Goal: Task Accomplishment & Management: Complete application form

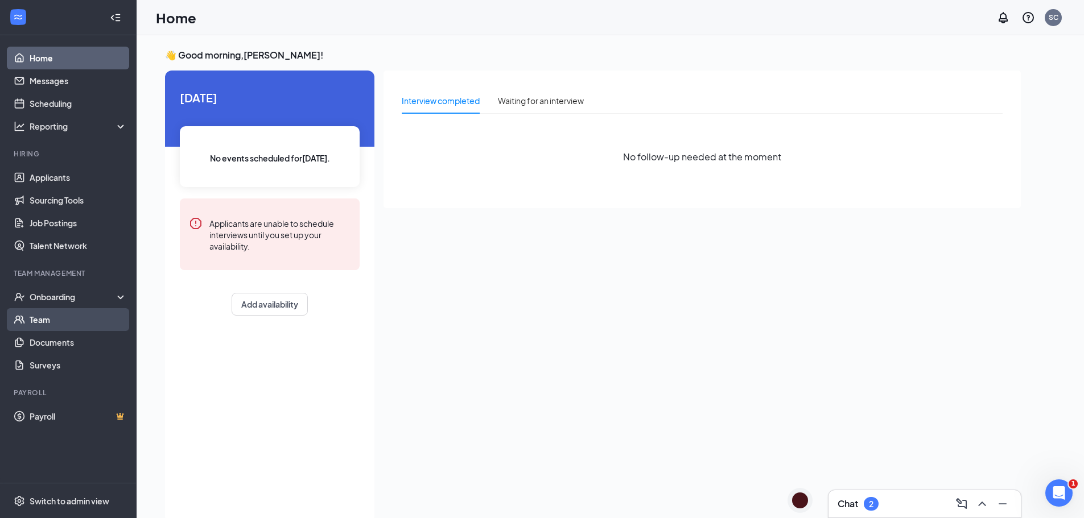
click at [47, 313] on link "Team" at bounding box center [78, 319] width 97 height 23
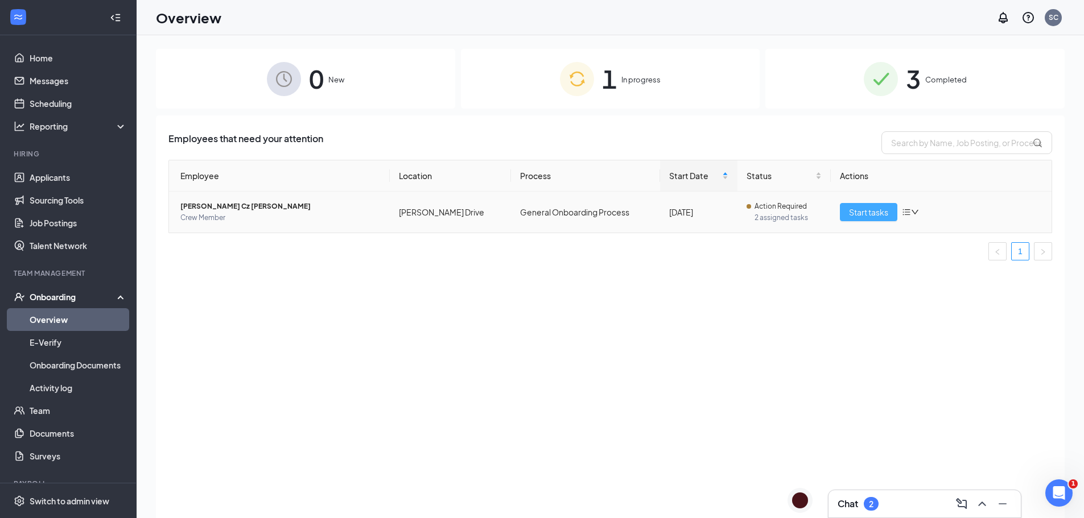
click at [877, 214] on span "Start tasks" at bounding box center [868, 212] width 39 height 13
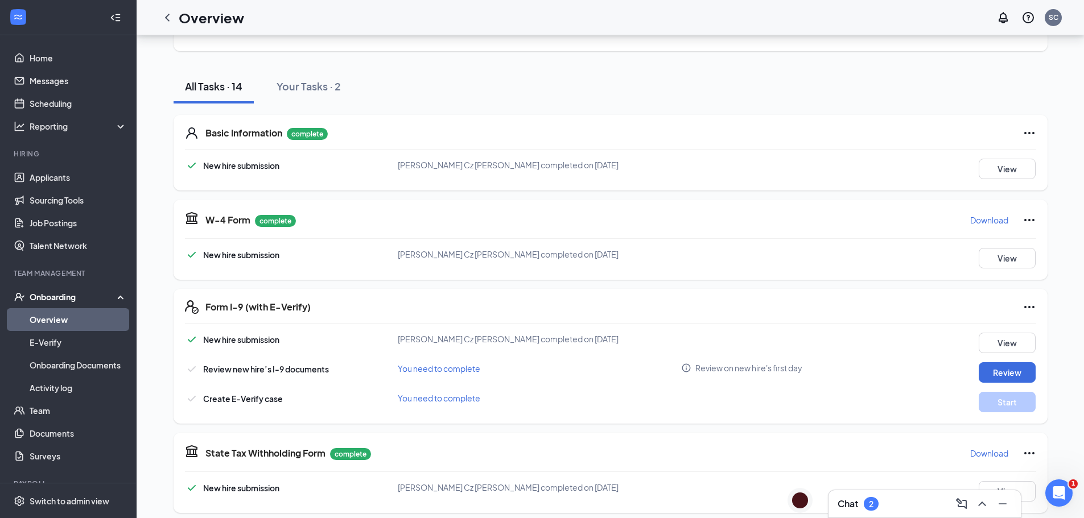
scroll to position [114, 0]
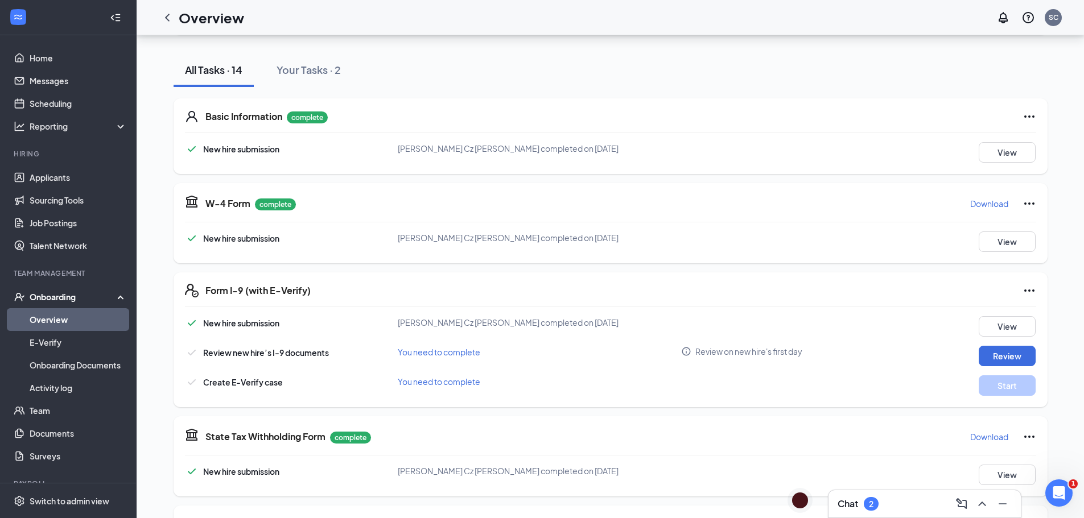
click at [451, 355] on span "You need to complete" at bounding box center [439, 352] width 82 height 10
click at [1009, 358] on button "Review" at bounding box center [1006, 356] width 57 height 20
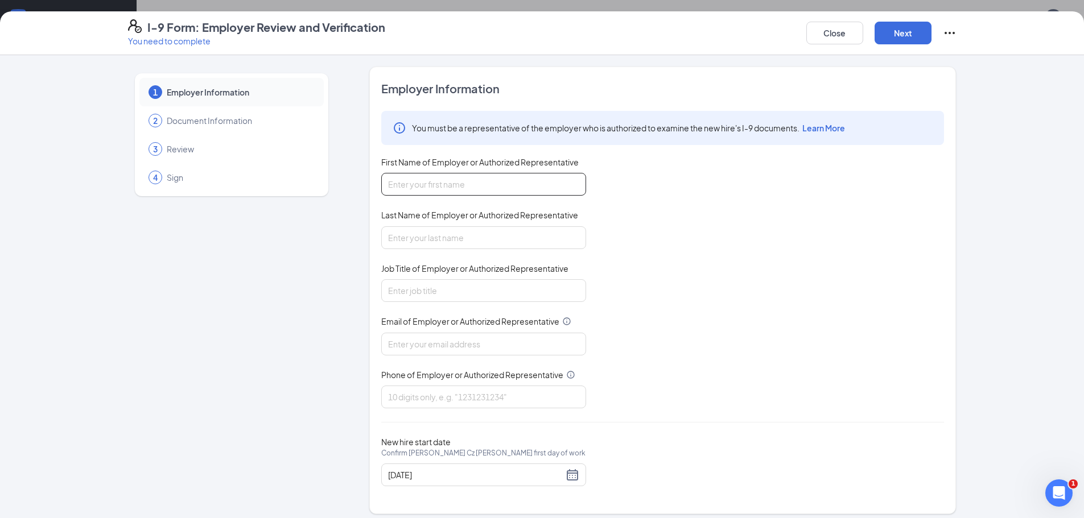
click at [451, 185] on input "First Name of Employer or Authorized Representative" at bounding box center [483, 184] width 205 height 23
click at [441, 242] on input "Last Name of Employer or Authorized Representative" at bounding box center [483, 237] width 205 height 23
click at [422, 185] on input "jorge" at bounding box center [483, 184] width 205 height 23
type input "j"
type input "Silvia"
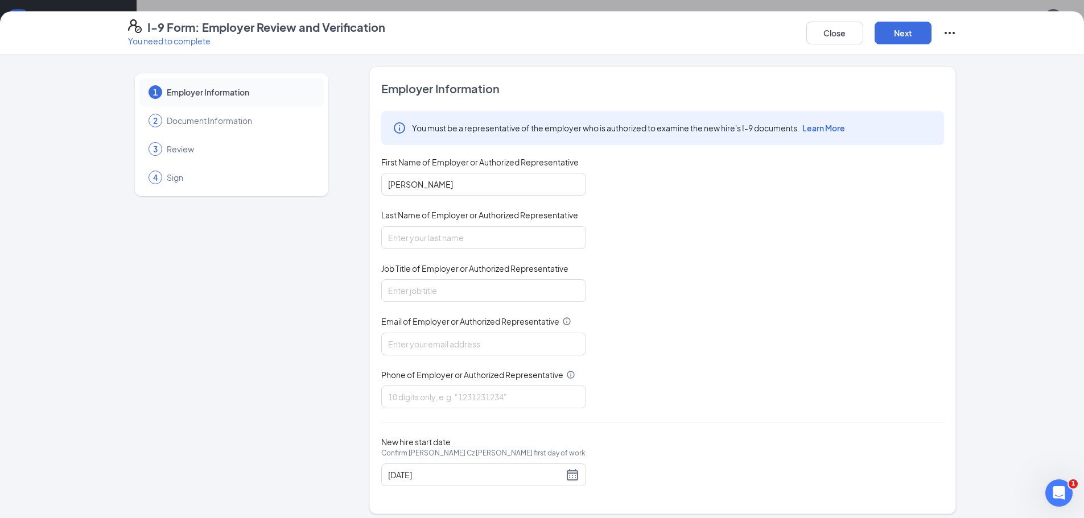
click at [448, 225] on div "Last Name of Employer or Authorized Representative" at bounding box center [483, 217] width 205 height 16
click at [500, 225] on div "Last Name of Employer or Authorized Representative" at bounding box center [483, 217] width 205 height 16
click at [500, 231] on input "Last Name of Employer or Authorized Representative" at bounding box center [483, 237] width 205 height 23
type input "Copado"
click at [460, 294] on input "Job Title of Employer or Authorized Representative" at bounding box center [483, 290] width 205 height 23
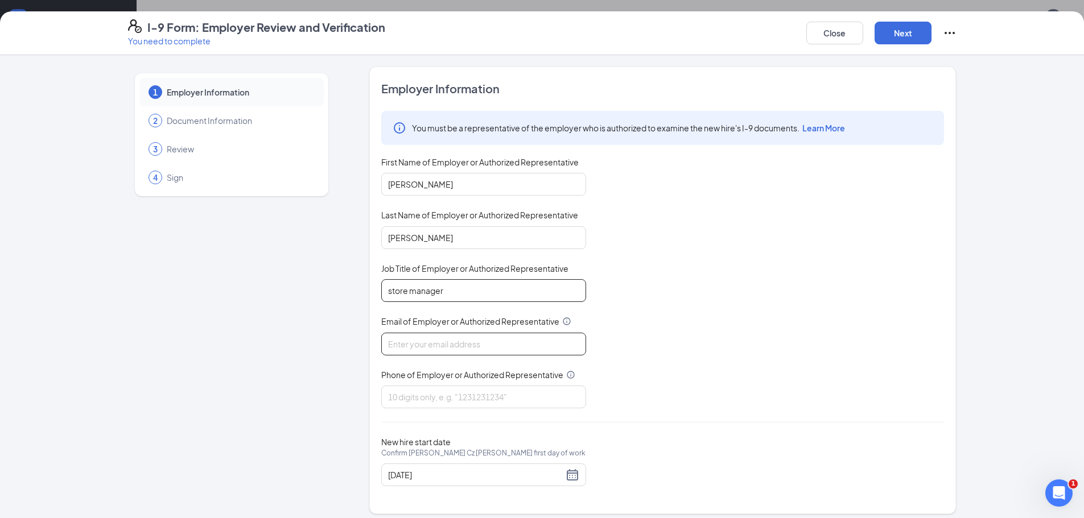
type input "store manager"
click at [451, 349] on input "Email of Employer or Authorized Representative" at bounding box center [483, 344] width 205 height 23
type input "scopado@ddcoastal.com"
click at [462, 402] on input "Phone of Employer or Authorized Representative" at bounding box center [483, 397] width 205 height 23
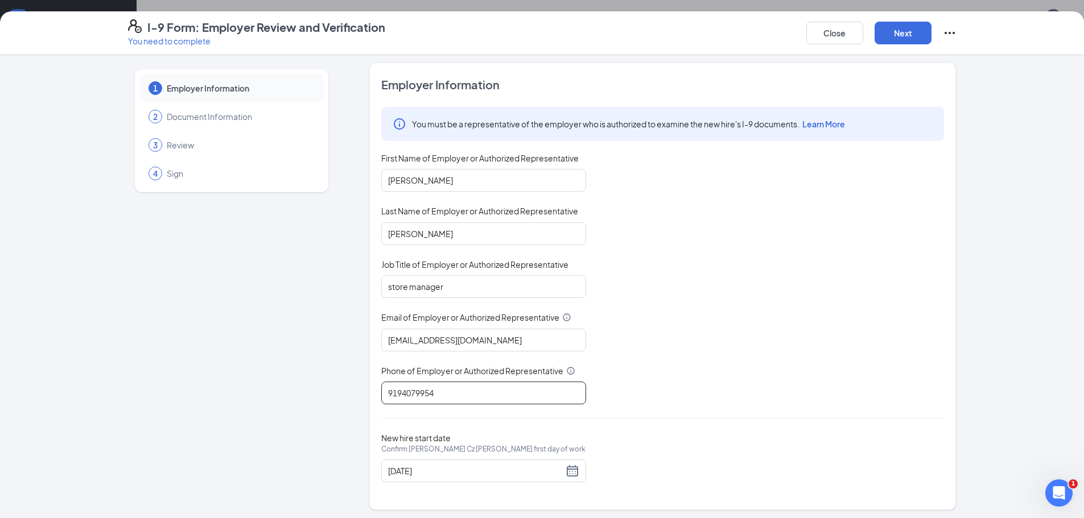
scroll to position [7, 0]
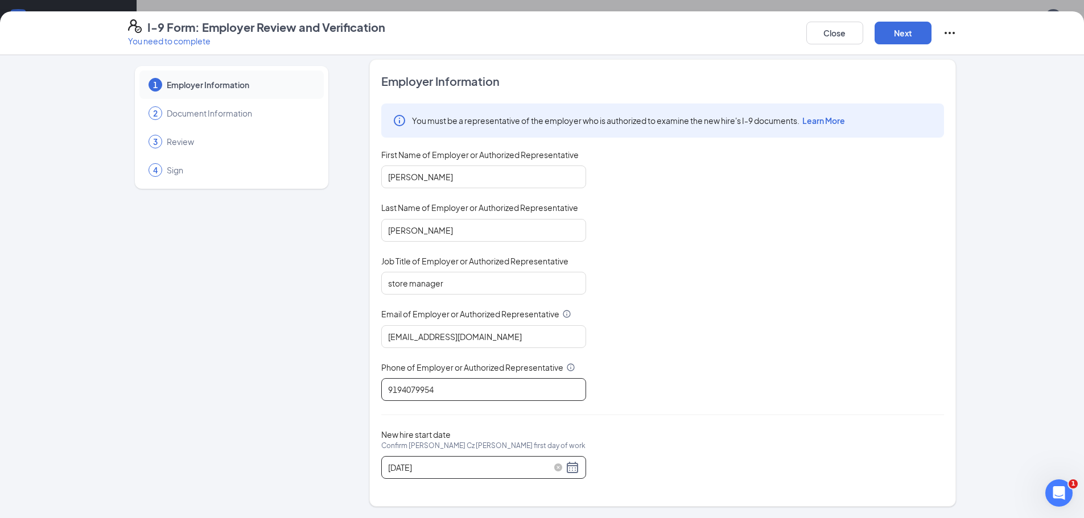
type input "9194079954"
click at [569, 465] on div "08/26/2025" at bounding box center [483, 468] width 191 height 14
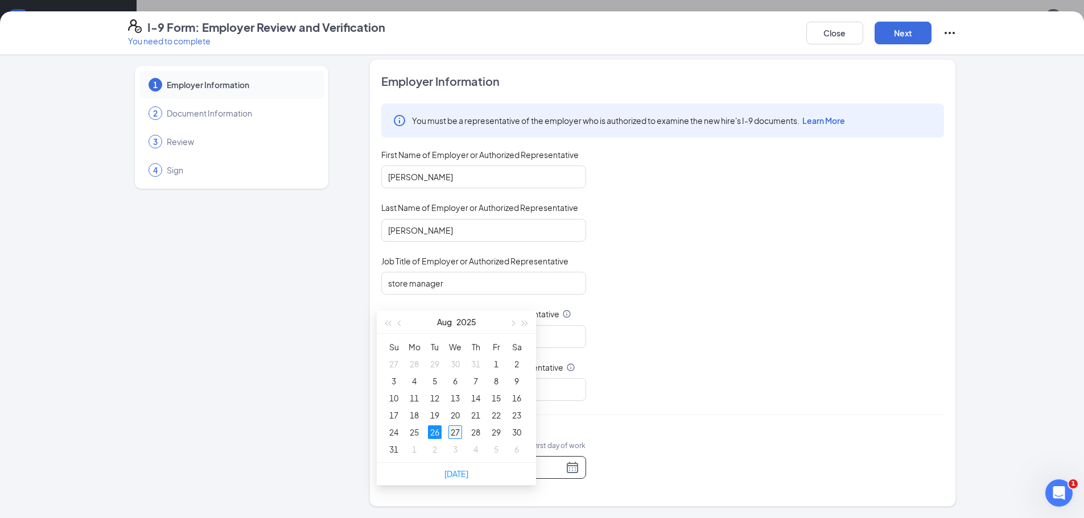
type input "08/27/2025"
click at [457, 426] on div "27" at bounding box center [455, 433] width 14 height 14
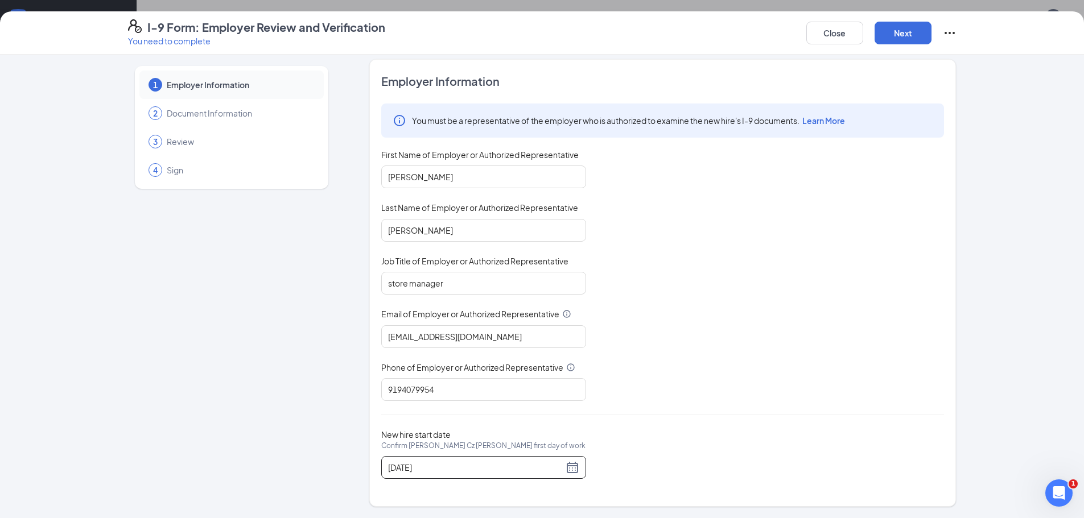
scroll to position [462, 0]
click at [922, 28] on button "Next" at bounding box center [902, 33] width 57 height 23
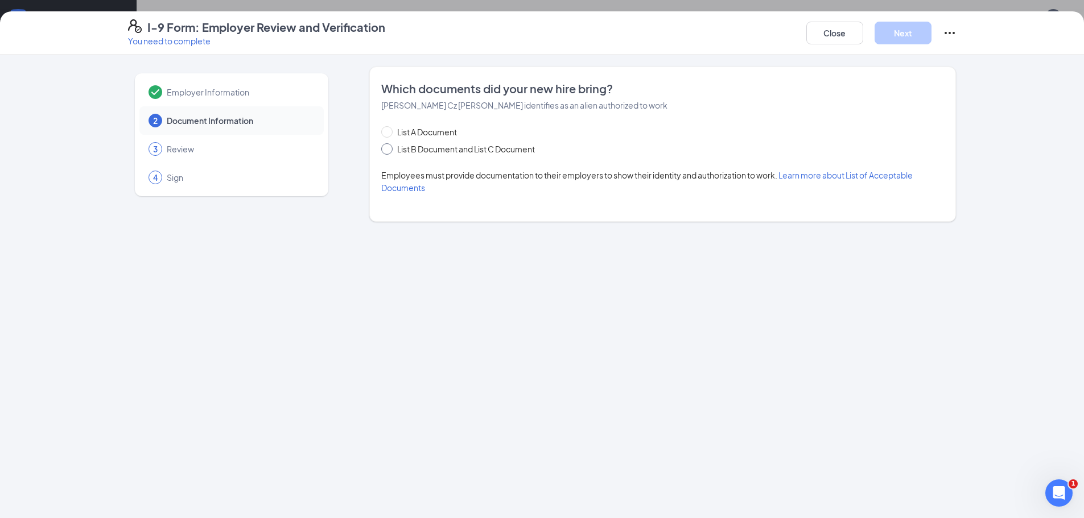
click at [387, 150] on input "List B Document and List C Document" at bounding box center [385, 147] width 8 height 8
radio input "true"
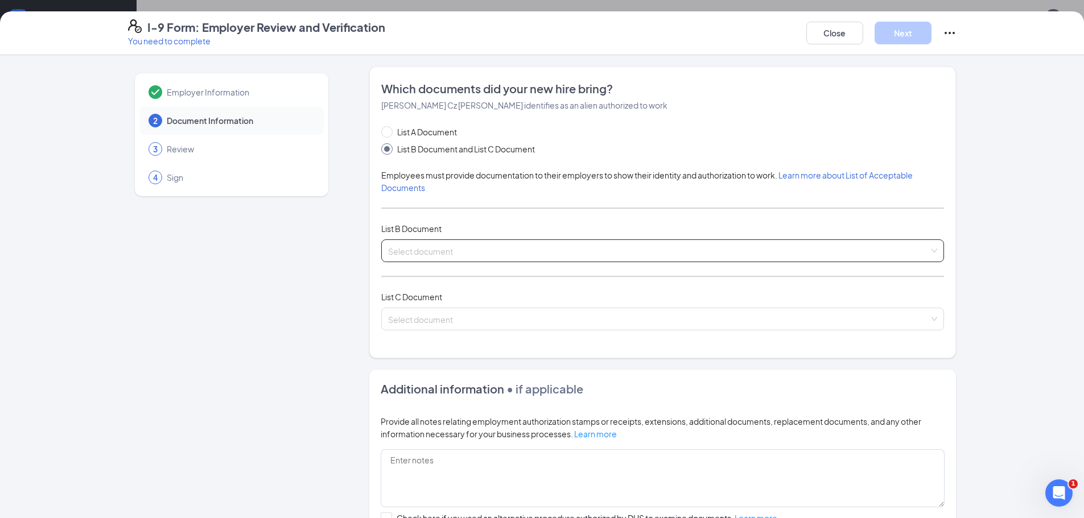
click at [424, 252] on input "search" at bounding box center [658, 248] width 541 height 17
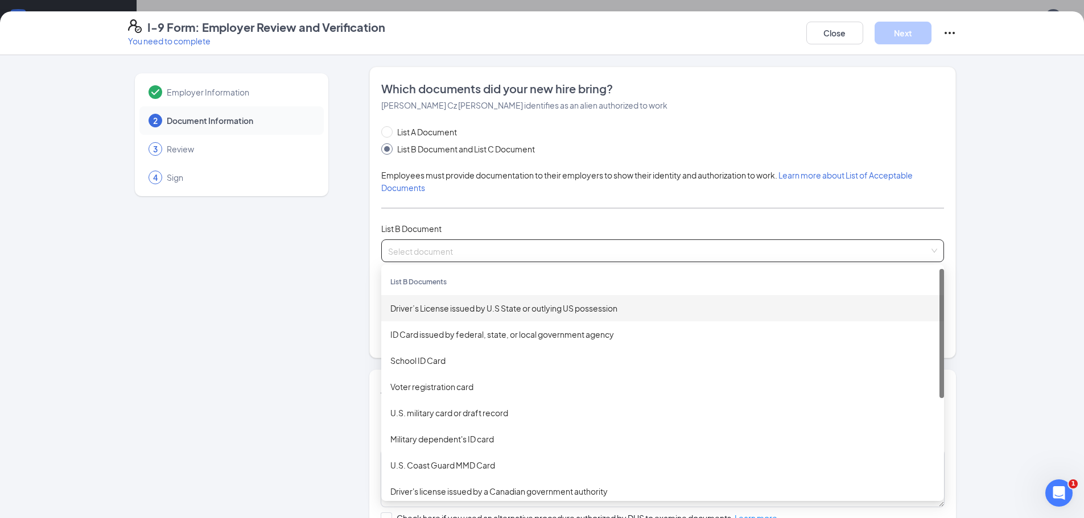
click at [439, 310] on div "Driver’s License issued by U.S State or outlying US possession" at bounding box center [662, 308] width 544 height 13
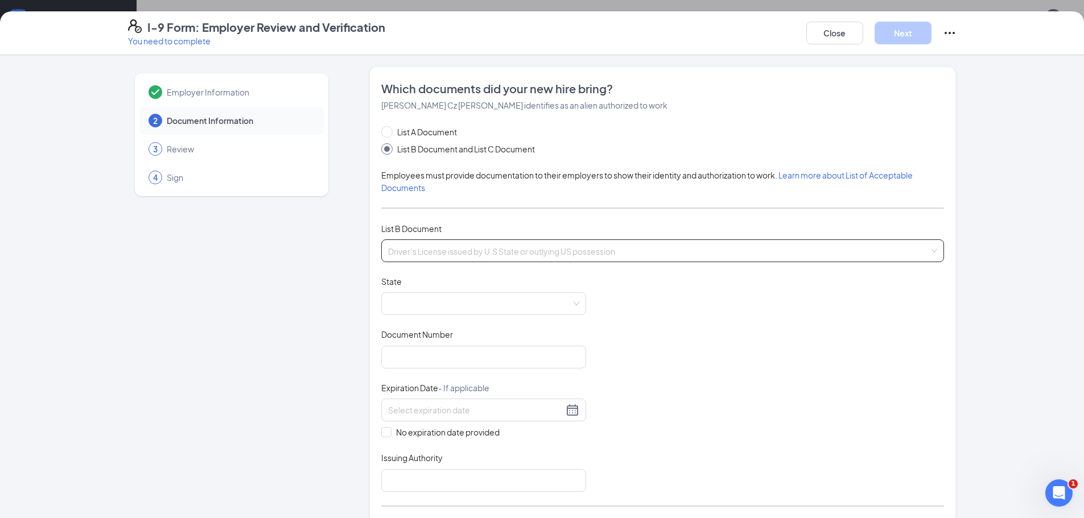
click at [506, 252] on span "Driver’s License issued by U.S State or outlying US possession" at bounding box center [662, 251] width 549 height 22
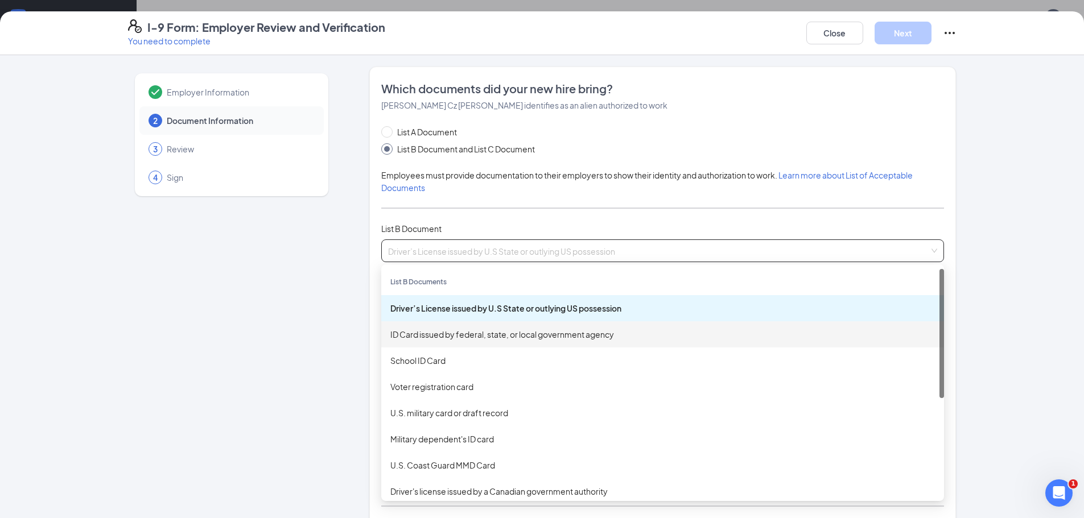
click at [508, 338] on div "ID Card issued by federal, state, or local government agency" at bounding box center [662, 334] width 544 height 13
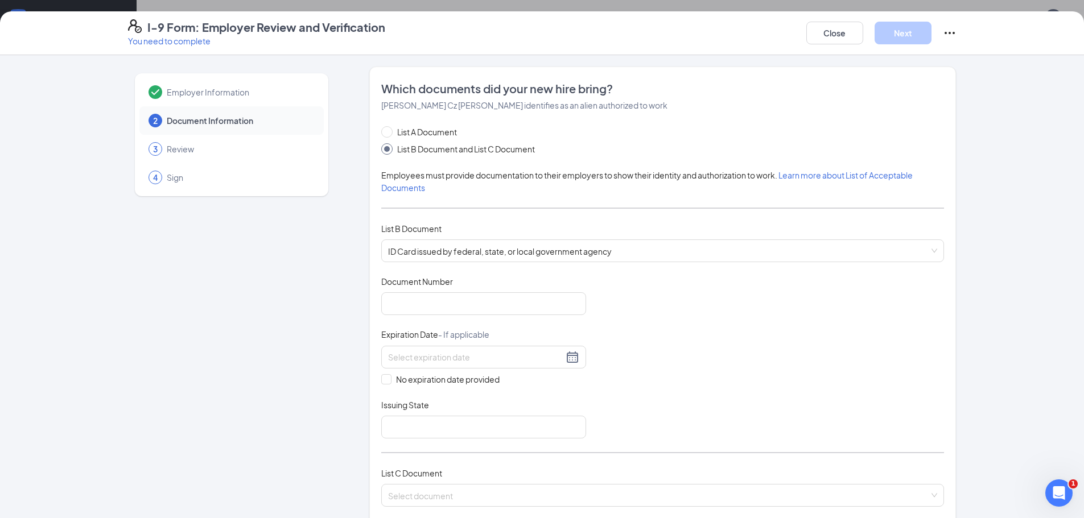
scroll to position [57, 0]
click at [927, 251] on span "ID Card issued by federal, state, or local government agency" at bounding box center [662, 251] width 549 height 22
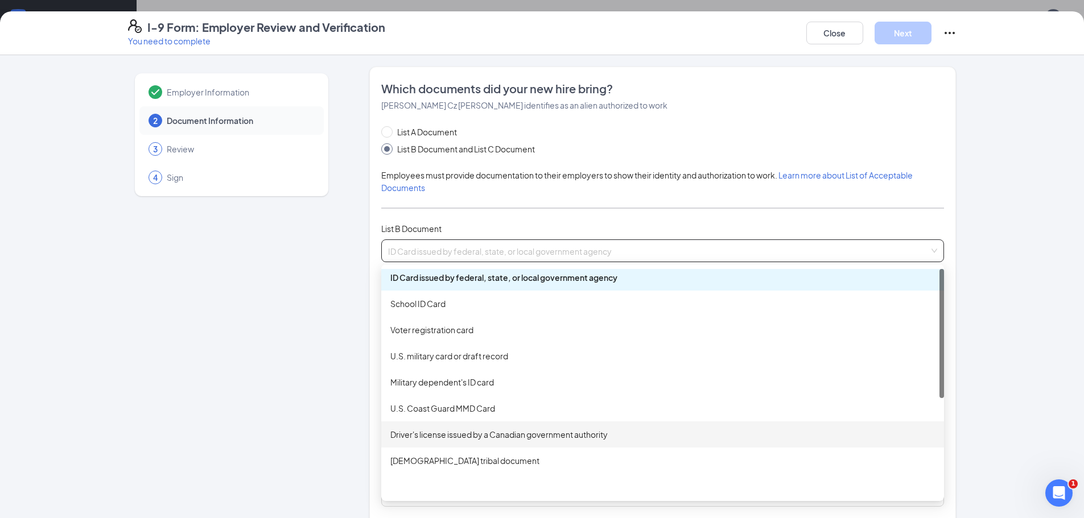
scroll to position [0, 0]
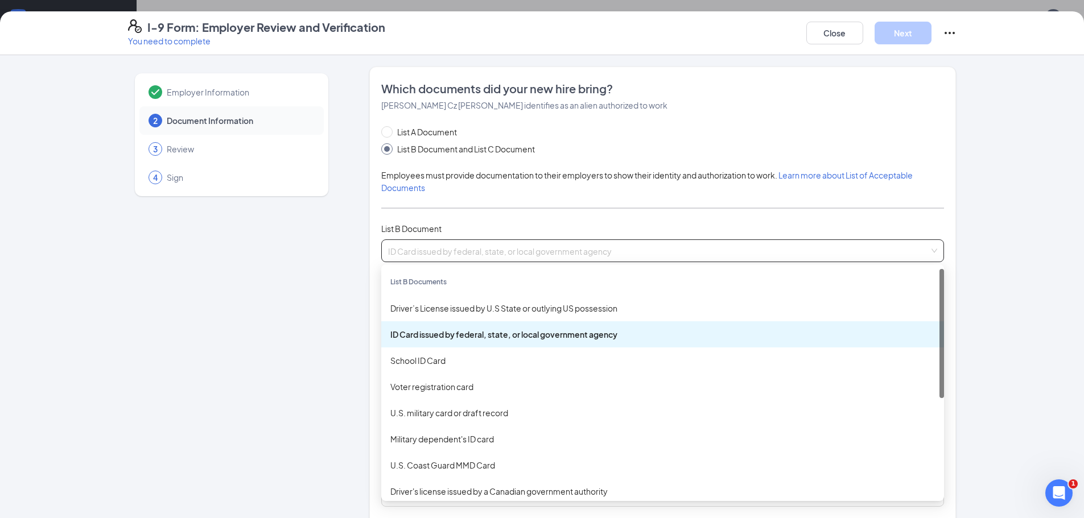
click at [649, 332] on div "ID Card issued by federal, state, or local government agency" at bounding box center [662, 334] width 544 height 13
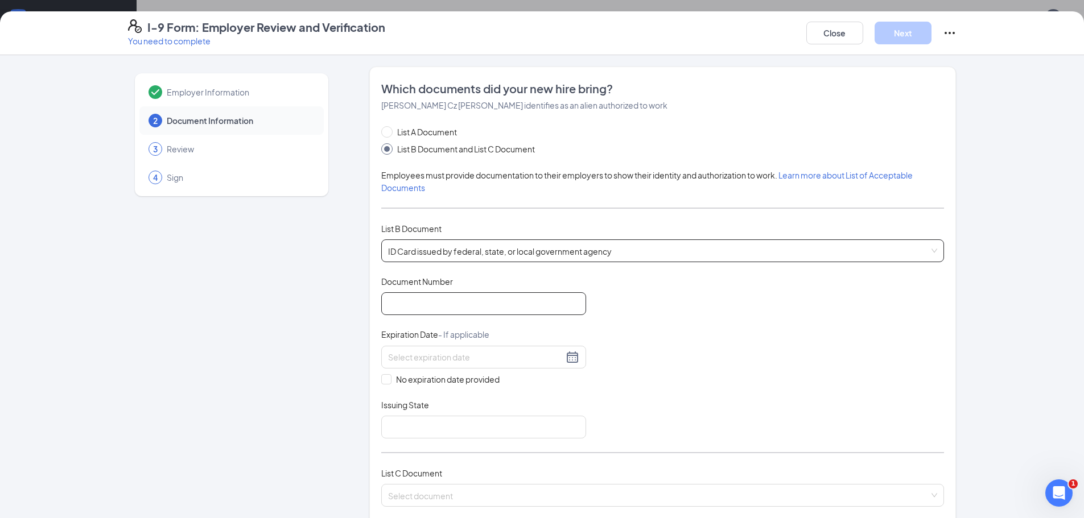
click at [423, 298] on input "Document Number" at bounding box center [483, 303] width 205 height 23
type input "i"
type input "IOE 0928048445"
click at [434, 365] on div at bounding box center [483, 357] width 205 height 23
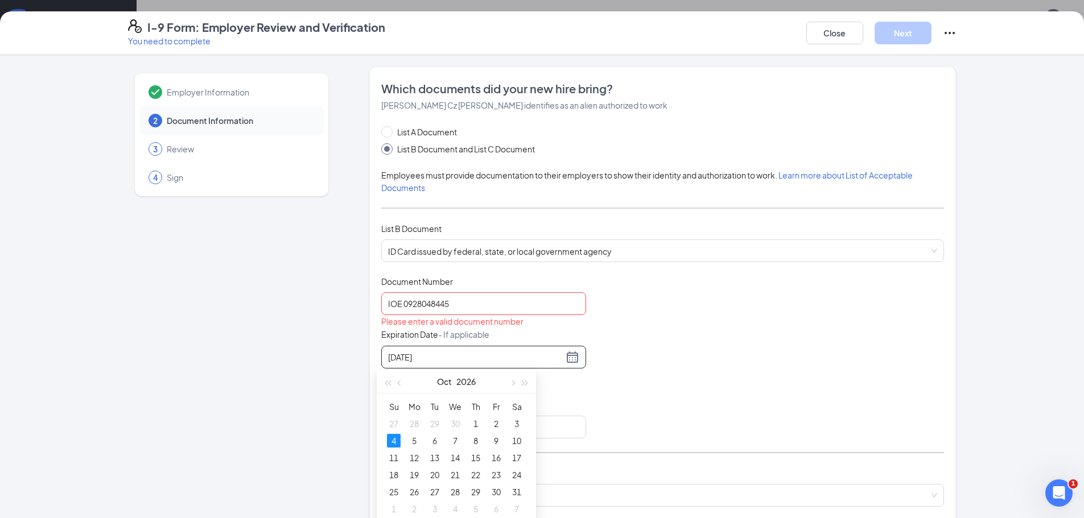
type input "10/04/2026"
click at [616, 359] on div "Document Title ID Card issued by federal, state, or local government agency Doc…" at bounding box center [662, 357] width 563 height 163
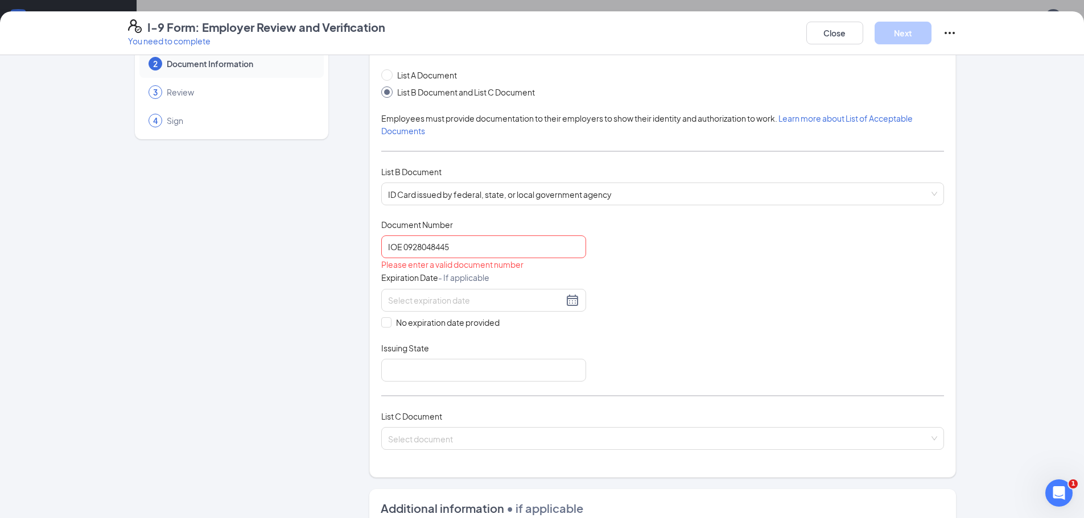
scroll to position [114, 0]
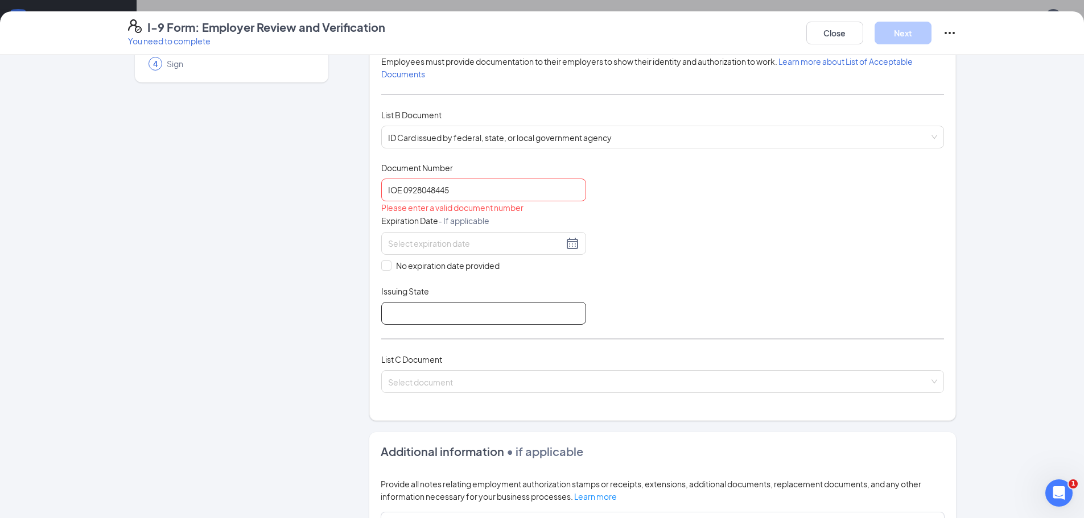
click at [400, 319] on input "Issuing State" at bounding box center [483, 313] width 205 height 23
click at [493, 190] on input "IOE 0928048445" at bounding box center [483, 190] width 205 height 23
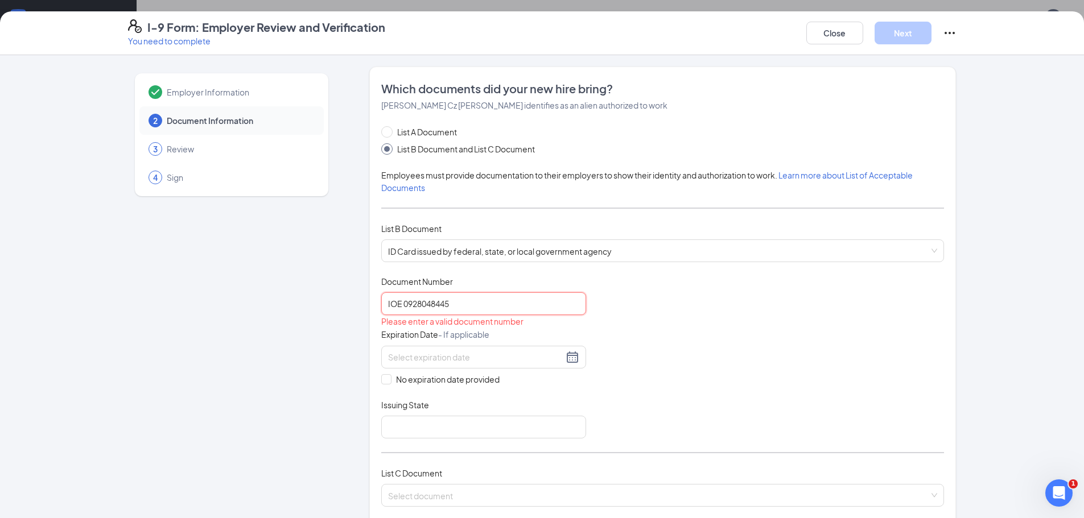
scroll to position [0, 0]
click at [627, 261] on div "ID Card issued by federal, state, or local government agency" at bounding box center [662, 250] width 563 height 23
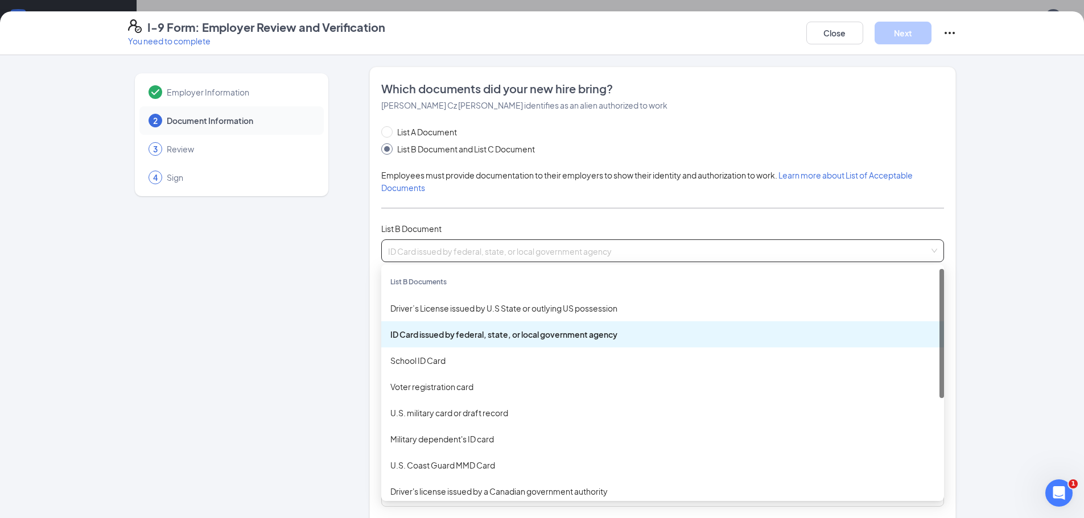
click at [930, 247] on span "ID Card issued by federal, state, or local government agency" at bounding box center [662, 251] width 549 height 22
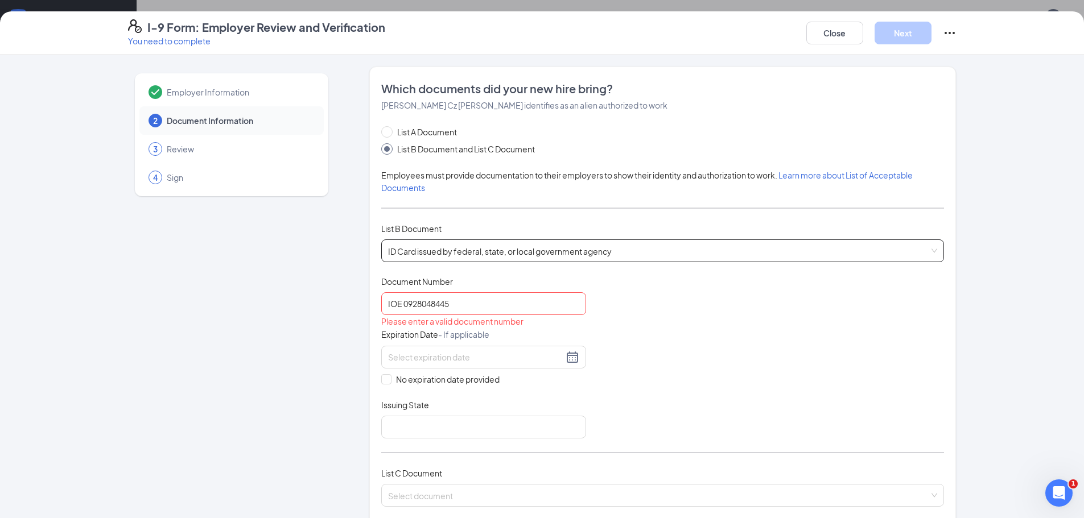
click at [637, 251] on span "ID Card issued by federal, state, or local government agency" at bounding box center [662, 251] width 549 height 22
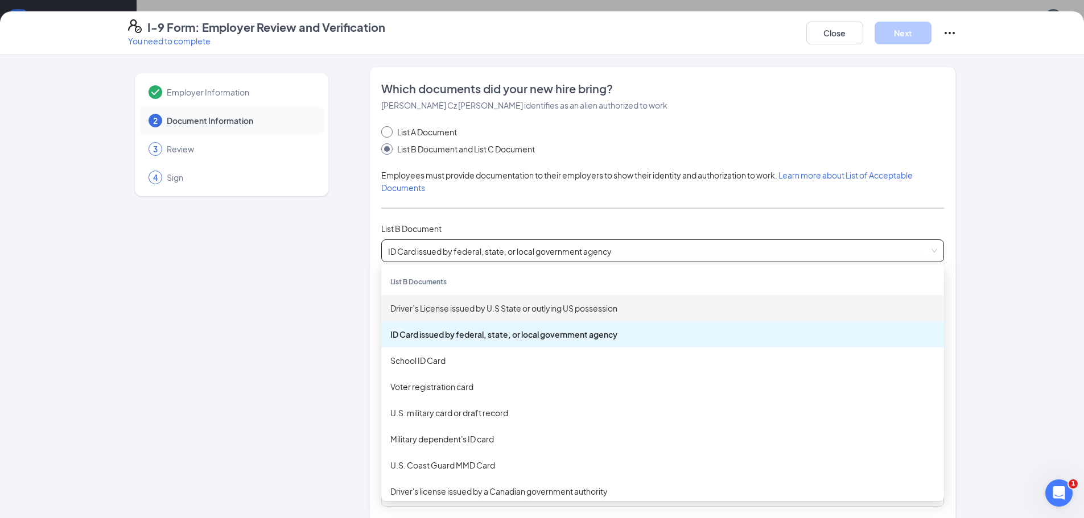
click at [384, 134] on span at bounding box center [386, 131] width 11 height 11
click at [384, 134] on input "List A Document" at bounding box center [385, 130] width 8 height 8
radio input "true"
radio input "false"
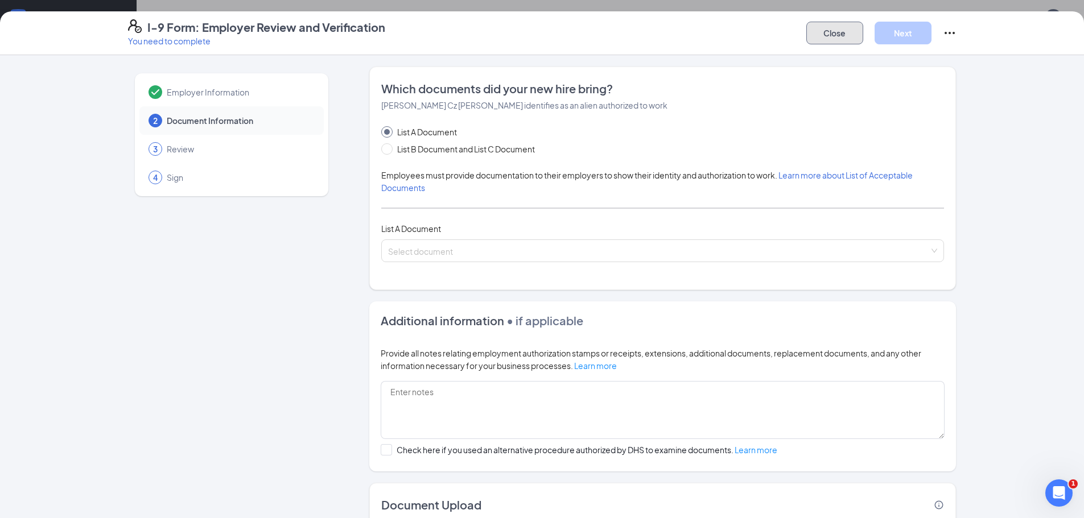
click at [825, 36] on button "Close" at bounding box center [834, 33] width 57 height 23
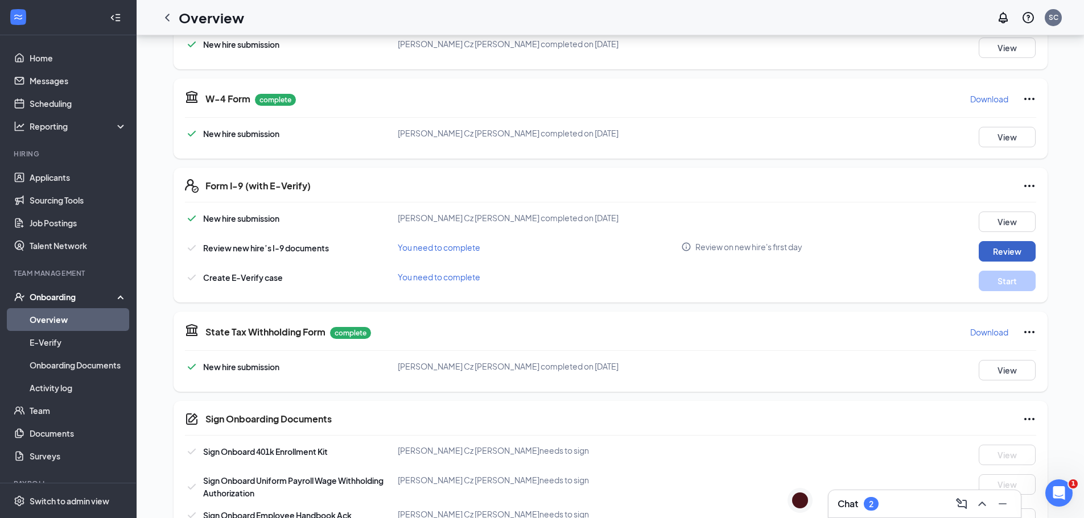
scroll to position [121, 0]
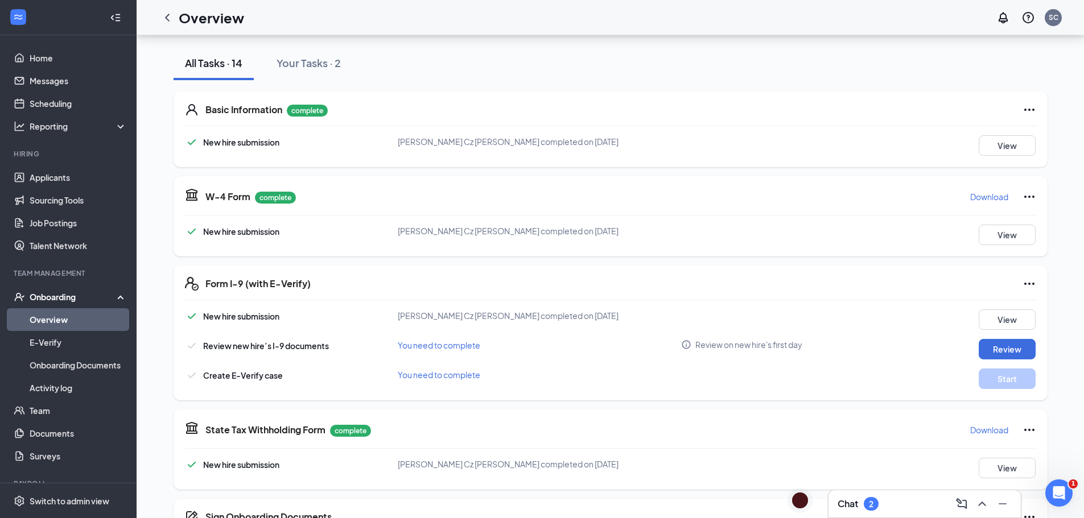
drag, startPoint x: 671, startPoint y: 358, endPoint x: 683, endPoint y: 265, distance: 94.6
